Goal: Information Seeking & Learning: Compare options

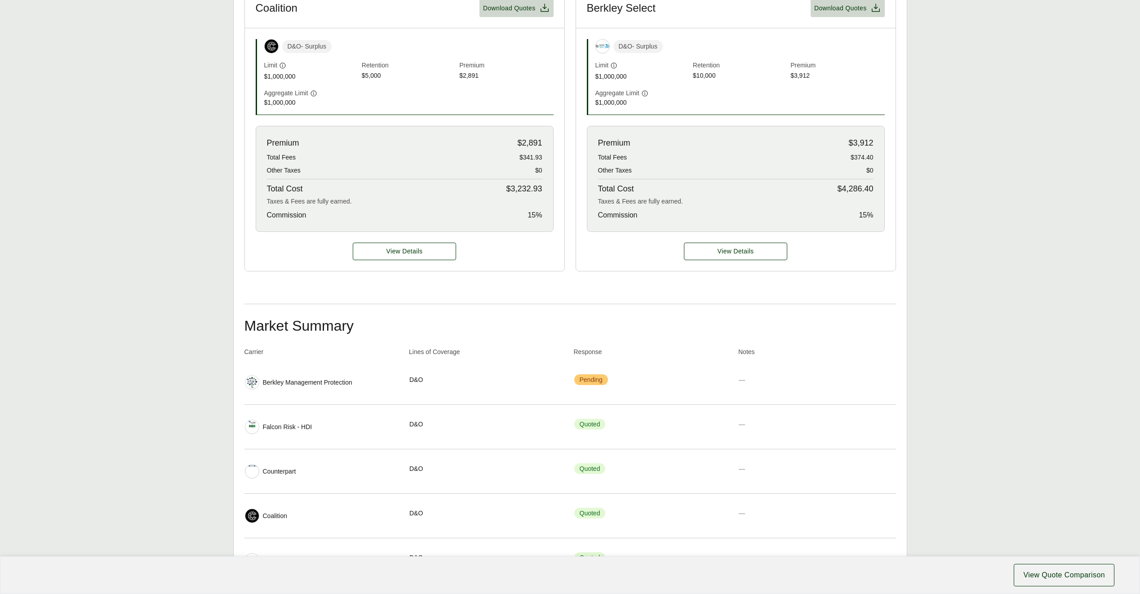
scroll to position [314, 0]
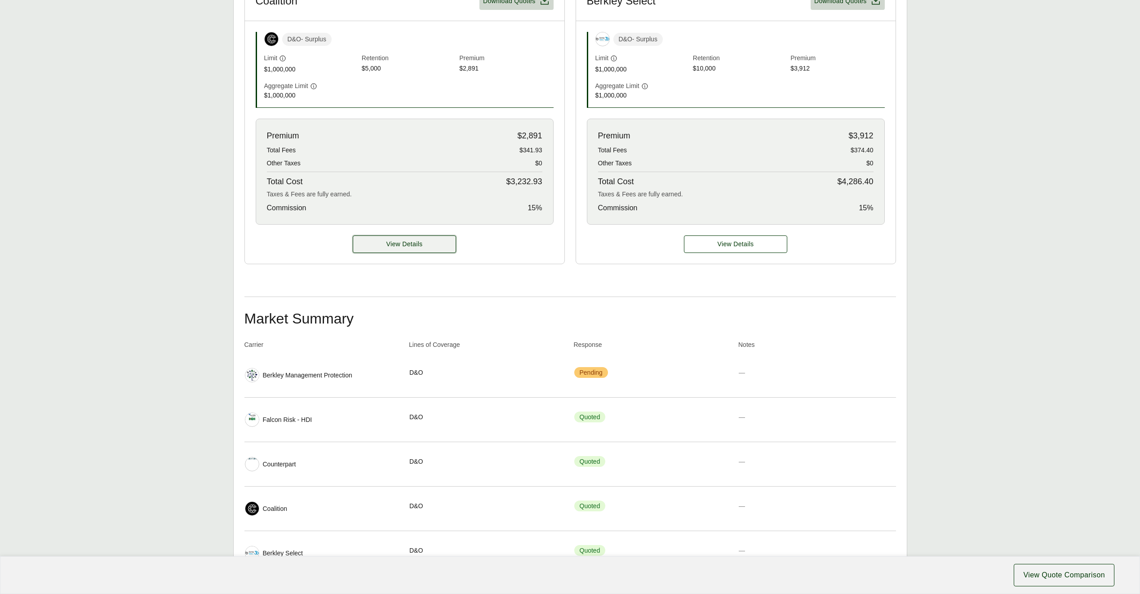
click at [434, 248] on button "View Details" at bounding box center [404, 244] width 103 height 18
click at [410, 243] on span "View Details" at bounding box center [404, 243] width 36 height 9
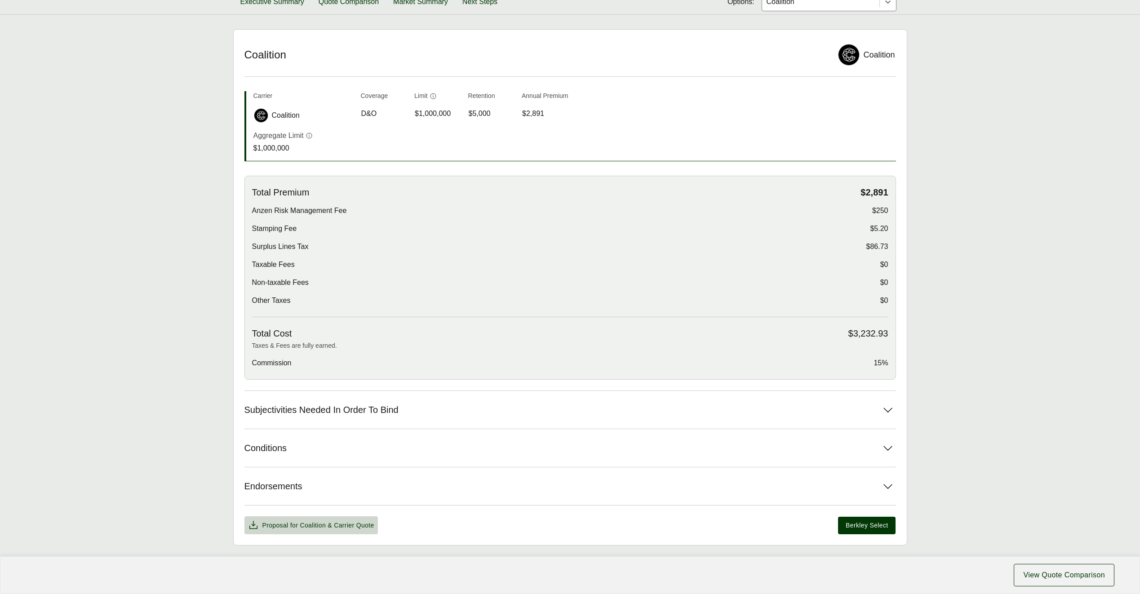
scroll to position [176, 0]
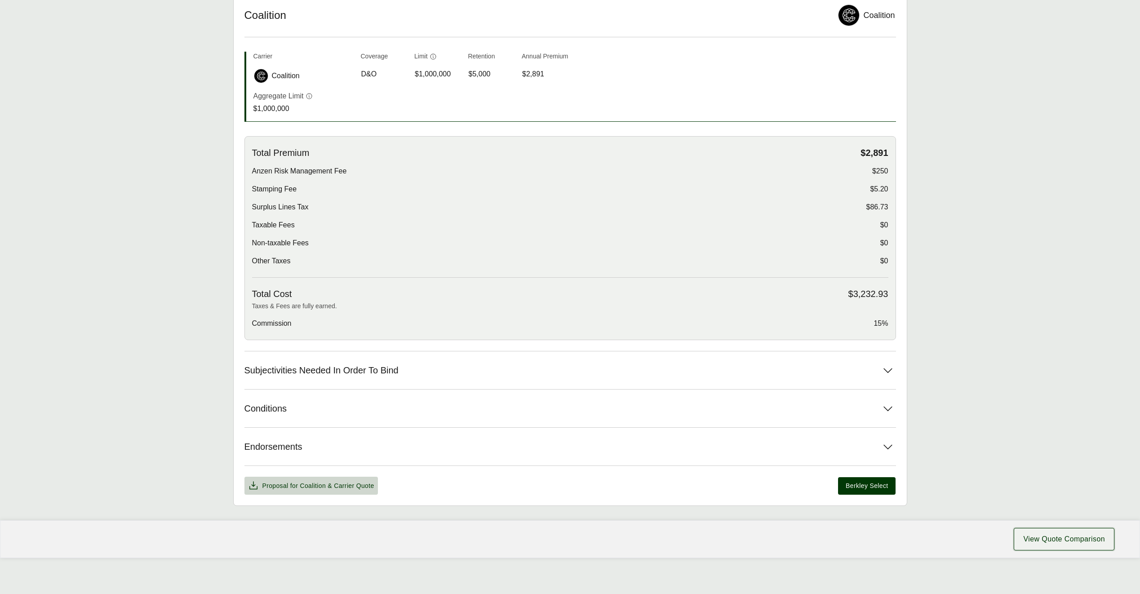
click at [1068, 534] on span "View Quote Comparison" at bounding box center [1064, 539] width 82 height 11
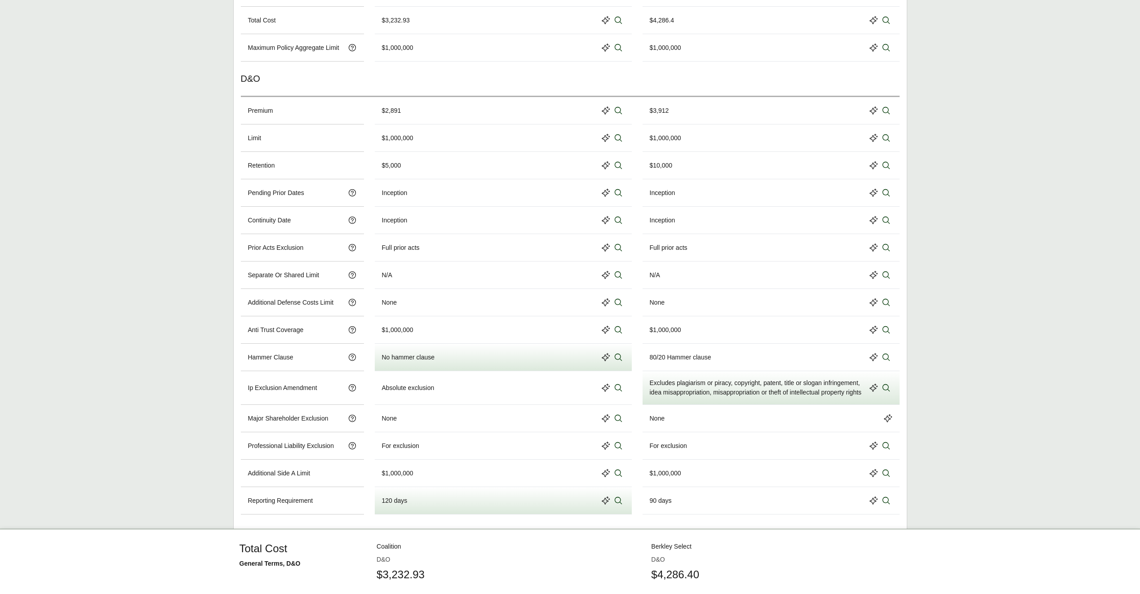
scroll to position [446, 0]
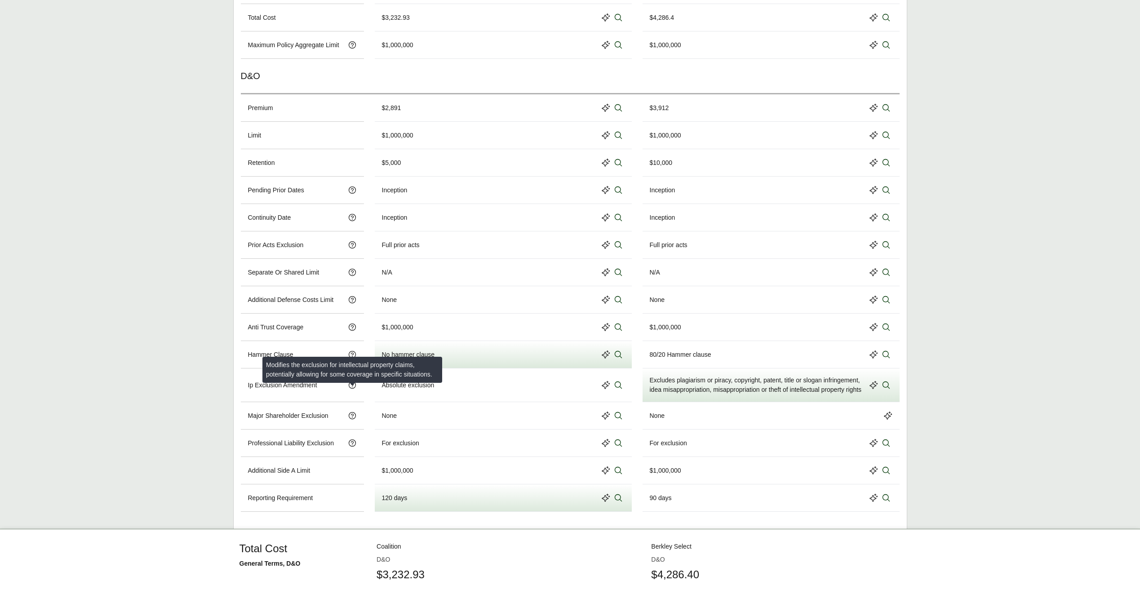
click at [353, 389] on icon at bounding box center [351, 384] width 7 height 7
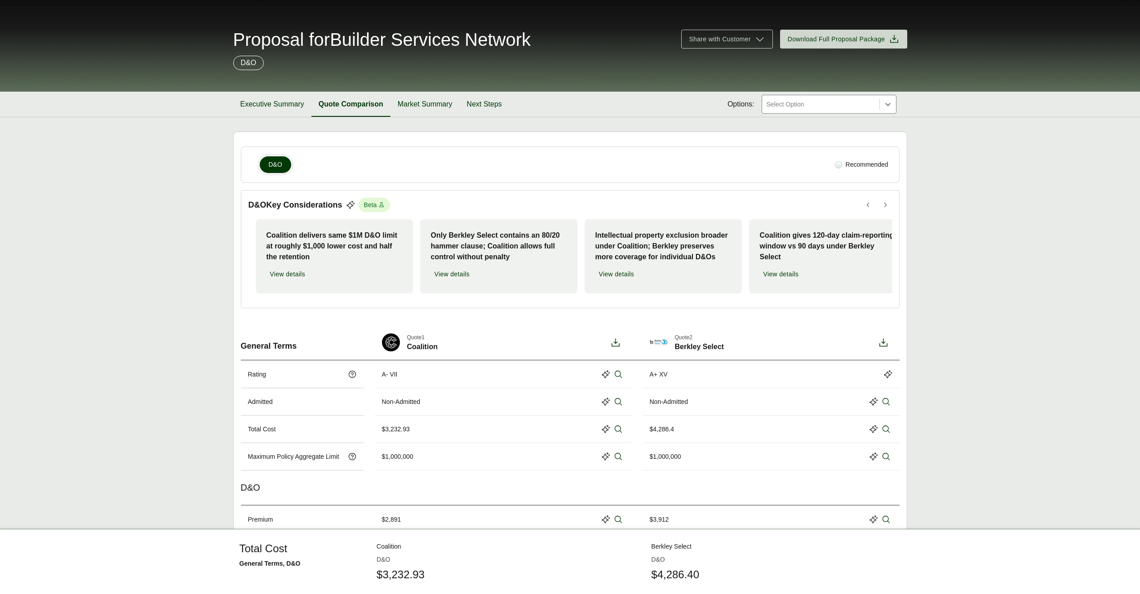
scroll to position [0, 0]
